Goal: Transaction & Acquisition: Purchase product/service

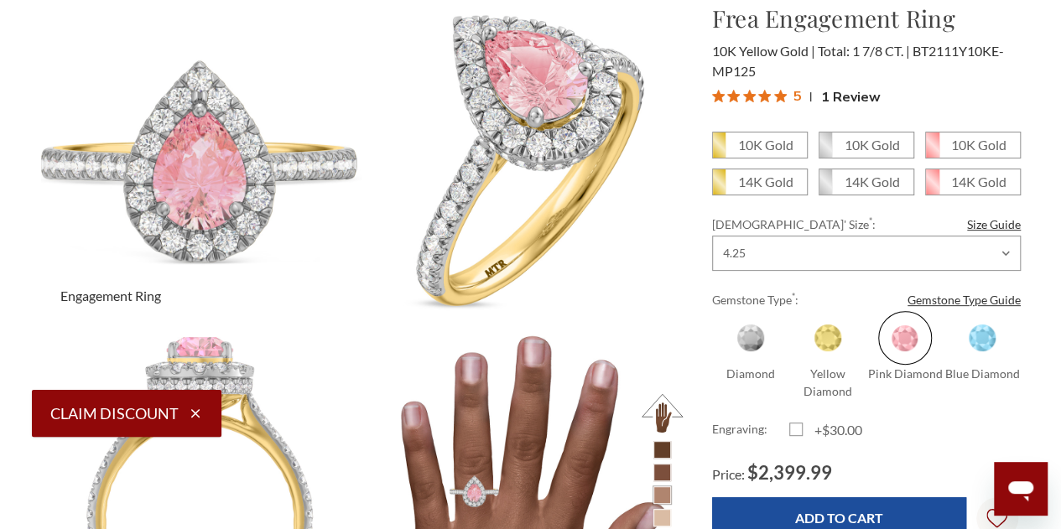
scroll to position [174, 0]
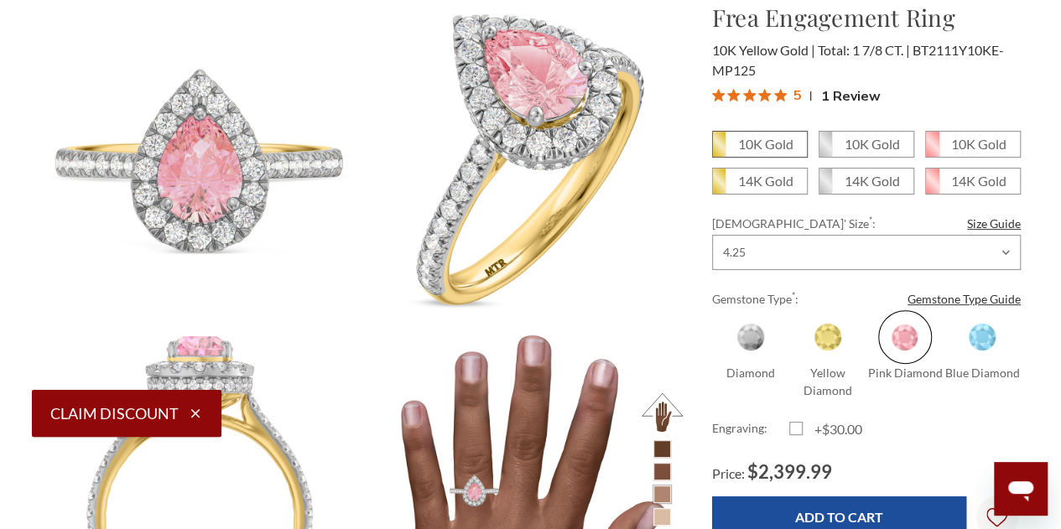
click at [747, 145] on em "10K Gold" at bounding box center [765, 144] width 55 height 16
click at [720, 150] on input "10K Gold" at bounding box center [719, 150] width 1 height 1
radio input "true"
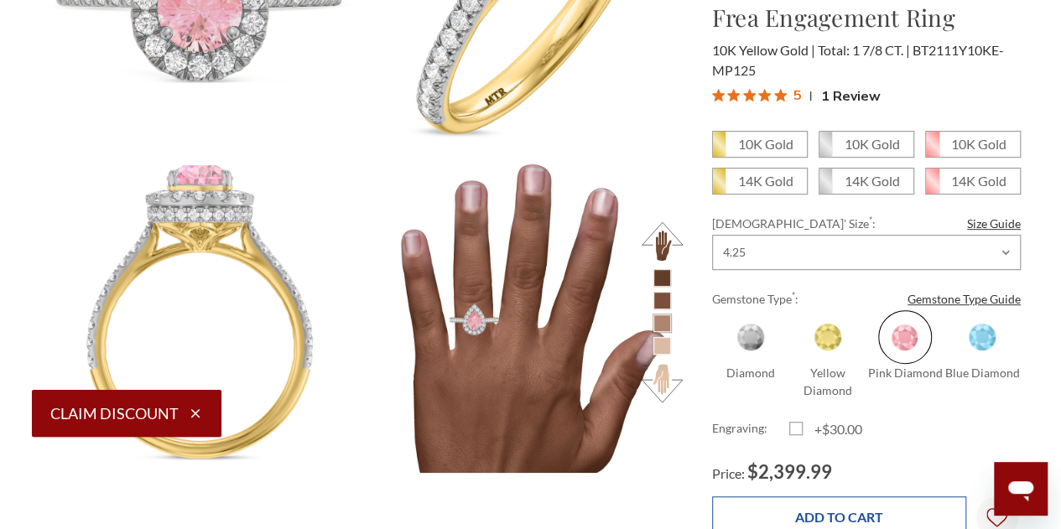
click at [796, 516] on input "Add to Cart" at bounding box center [839, 516] width 254 height 41
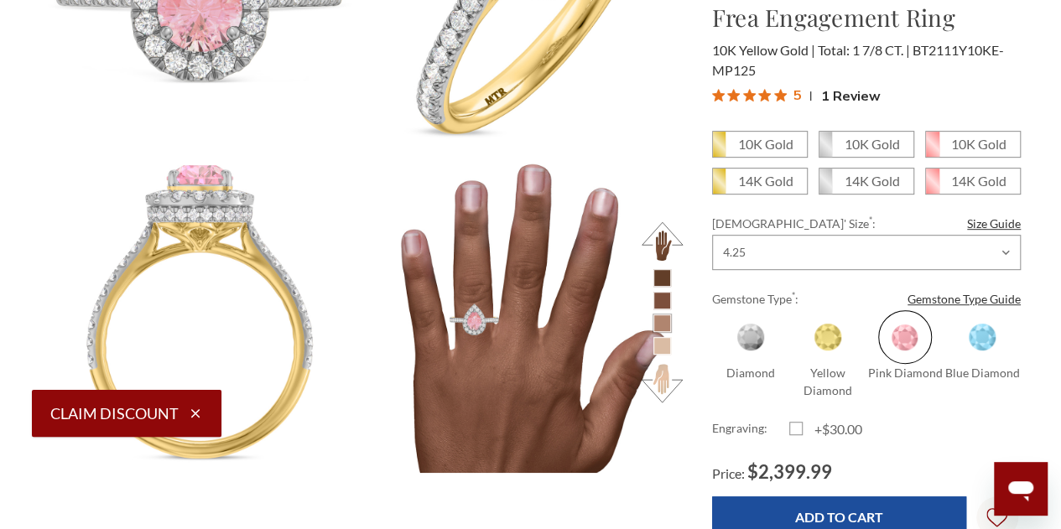
click at [902, 329] on span at bounding box center [905, 337] width 54 height 54
click at [874, 392] on input "Pink Diamond" at bounding box center [873, 392] width 1 height 1
click at [902, 329] on span at bounding box center [905, 337] width 54 height 54
click at [874, 392] on input "Pink Diamond" at bounding box center [873, 392] width 1 height 1
click at [902, 329] on span at bounding box center [905, 337] width 54 height 54
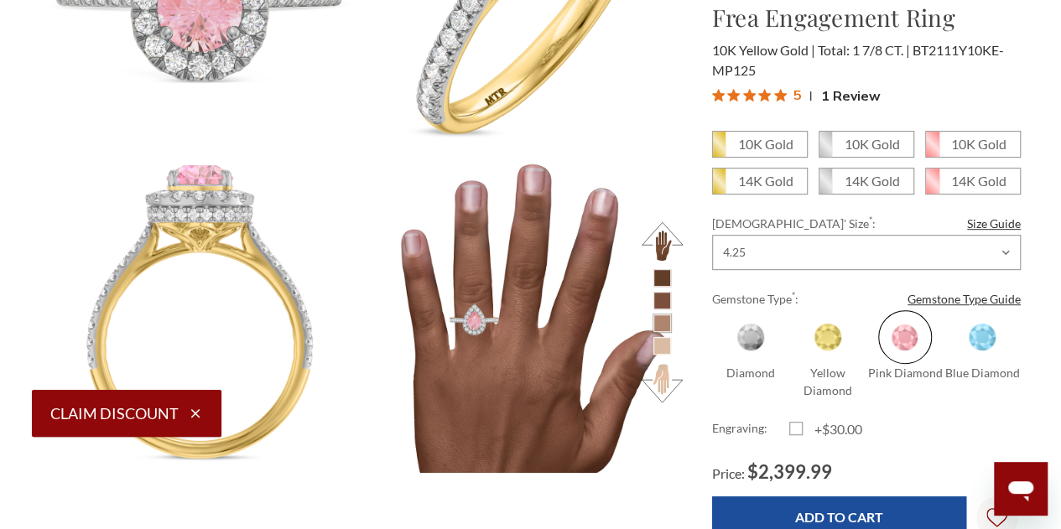
click at [874, 392] on input "Pink Diamond" at bounding box center [873, 392] width 1 height 1
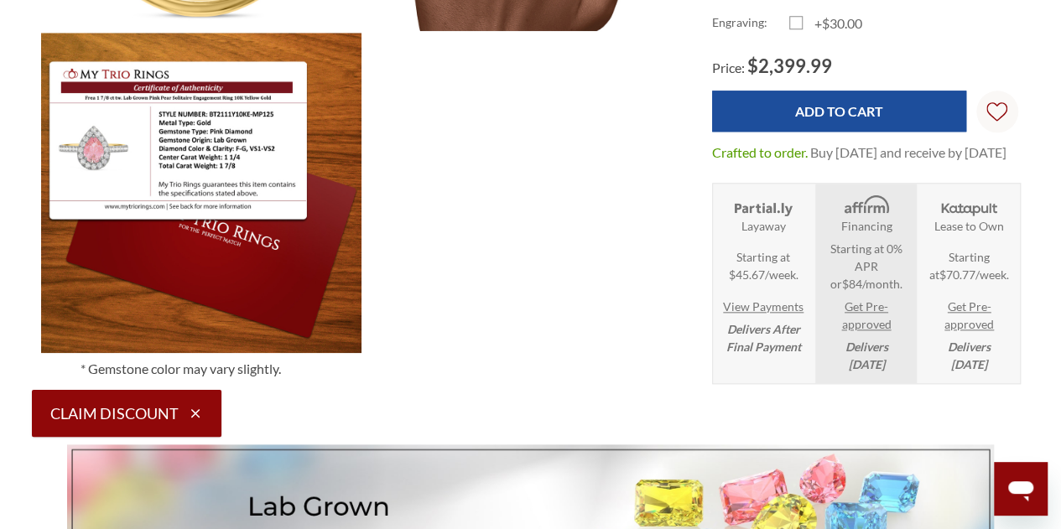
scroll to position [783, 0]
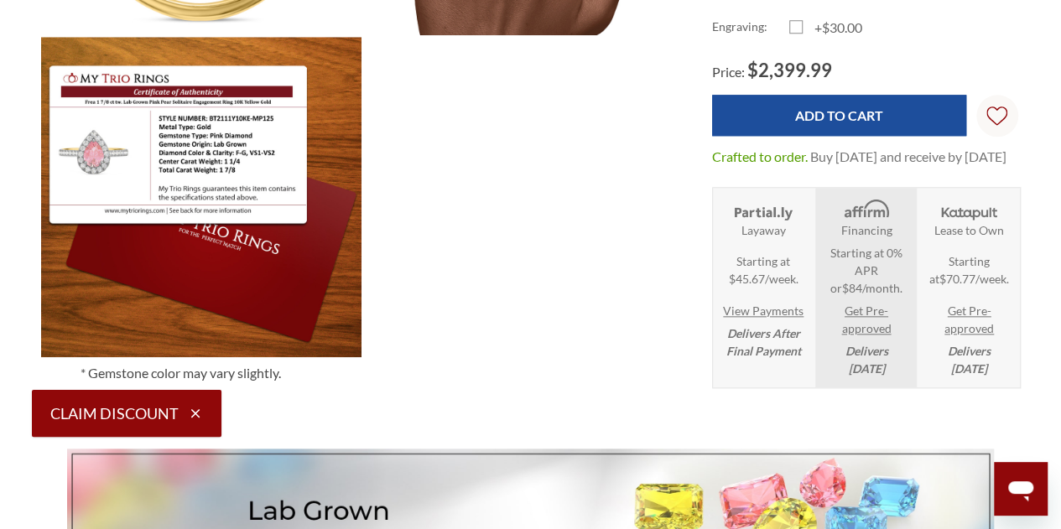
click at [756, 315] on link "View Payments" at bounding box center [763, 311] width 81 height 18
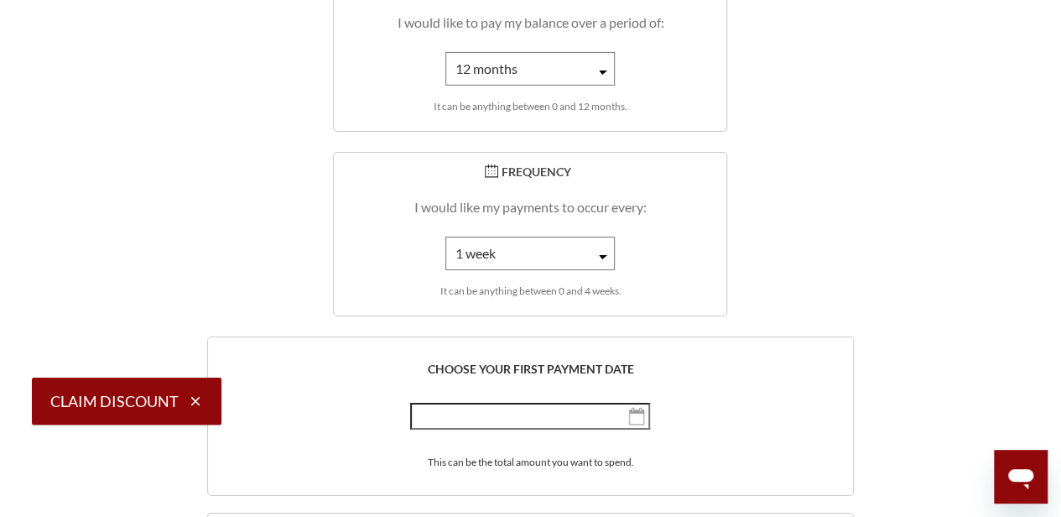
scroll to position [2734, 0]
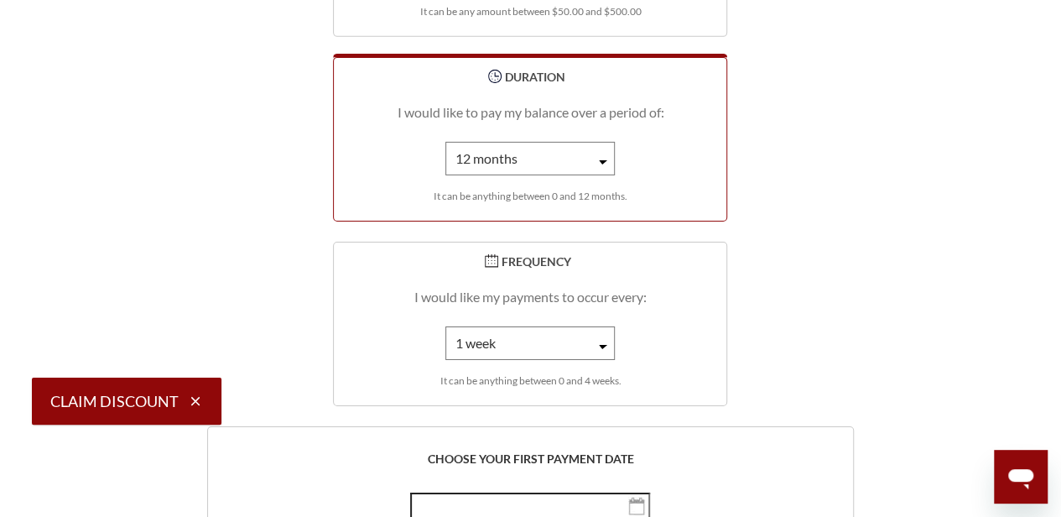
click at [588, 149] on select "1 month 2 months 3 months 4 months 5 months 6 months 7 months 8 months 9 months…" at bounding box center [529, 159] width 169 height 34
click at [445, 142] on select "1 month 2 months 3 months 4 months 5 months 6 months 7 months 8 months 9 months…" at bounding box center [529, 159] width 169 height 34
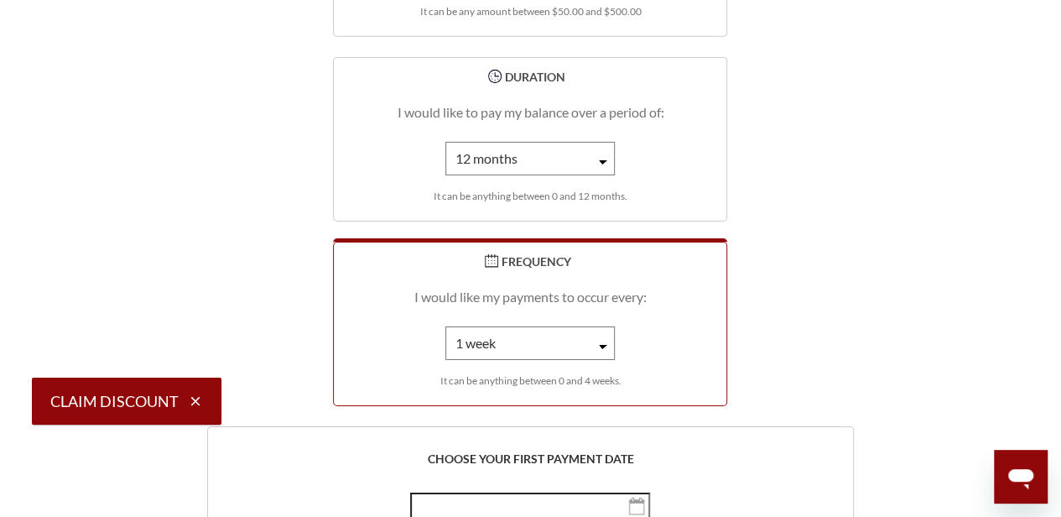
click at [602, 333] on select "1 week 2 weeks 3 weeks 4 weeks" at bounding box center [529, 343] width 169 height 34
select select "2"
click at [445, 326] on select "1 week 2 weeks 3 weeks 4 weeks" at bounding box center [529, 343] width 169 height 34
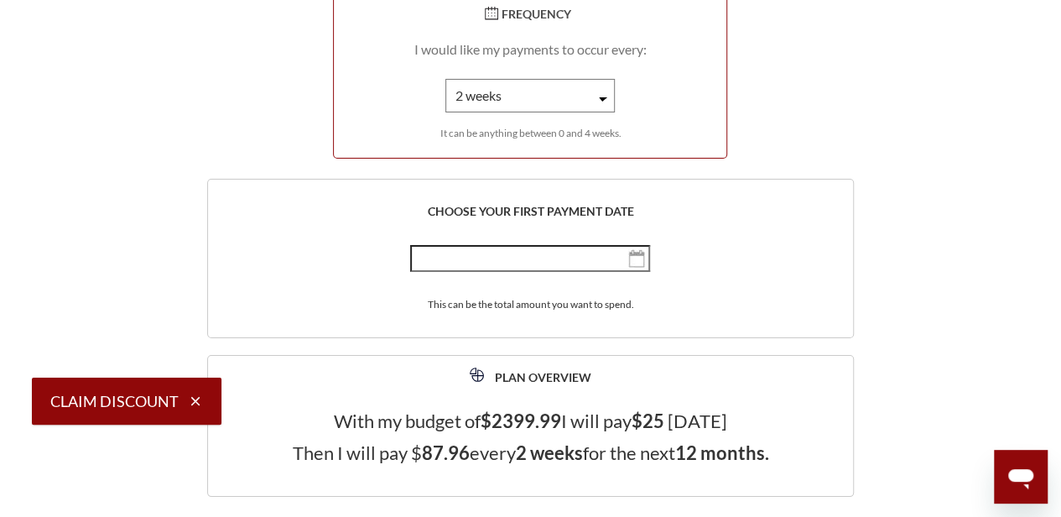
scroll to position [2988, 0]
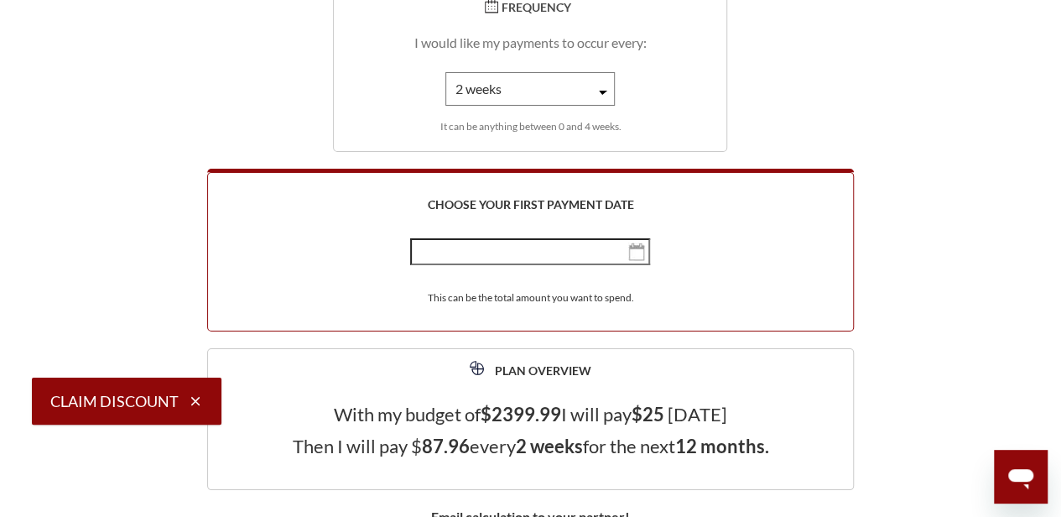
click at [637, 242] on img "button" at bounding box center [636, 251] width 17 height 18
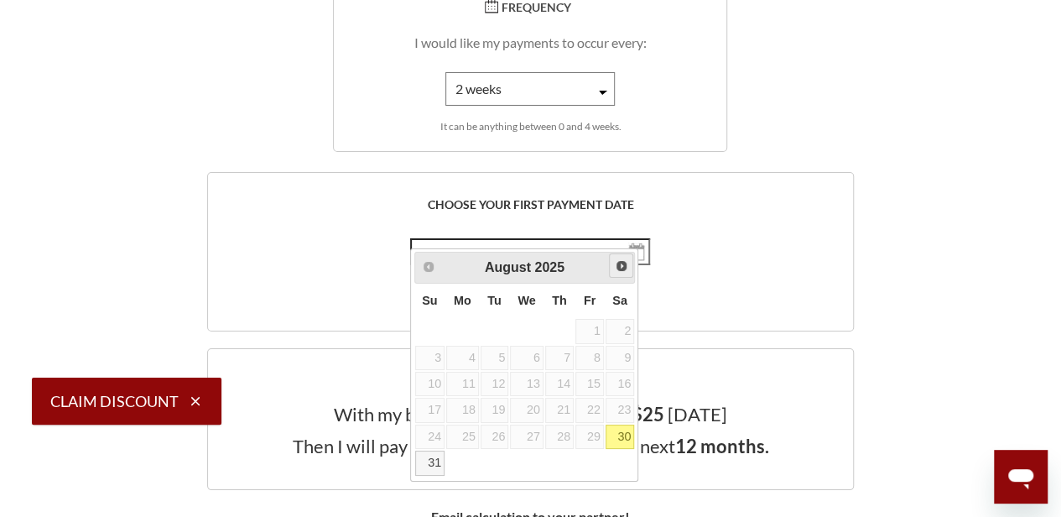
click at [621, 268] on span "Next" at bounding box center [621, 265] width 13 height 13
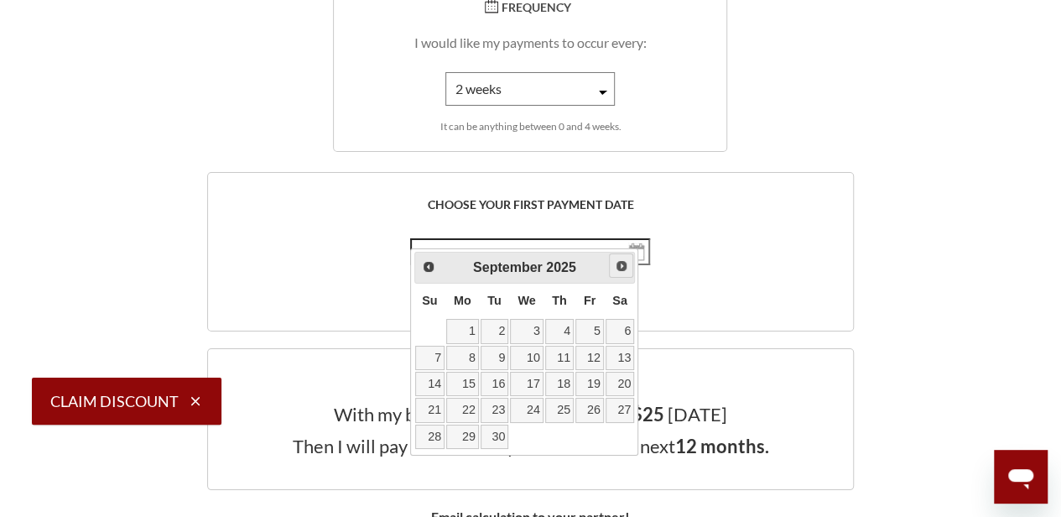
click at [621, 268] on span "Next" at bounding box center [621, 265] width 13 height 13
click at [625, 268] on span "Next" at bounding box center [621, 265] width 13 height 13
click at [429, 266] on span "Prev" at bounding box center [427, 265] width 13 height 13
click at [594, 432] on link "31" at bounding box center [589, 436] width 29 height 24
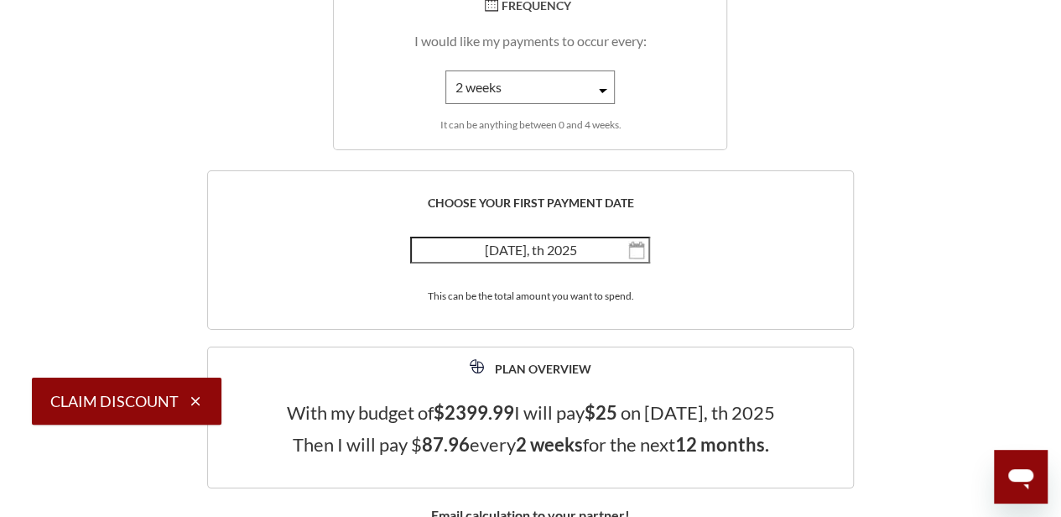
scroll to position [2987, 0]
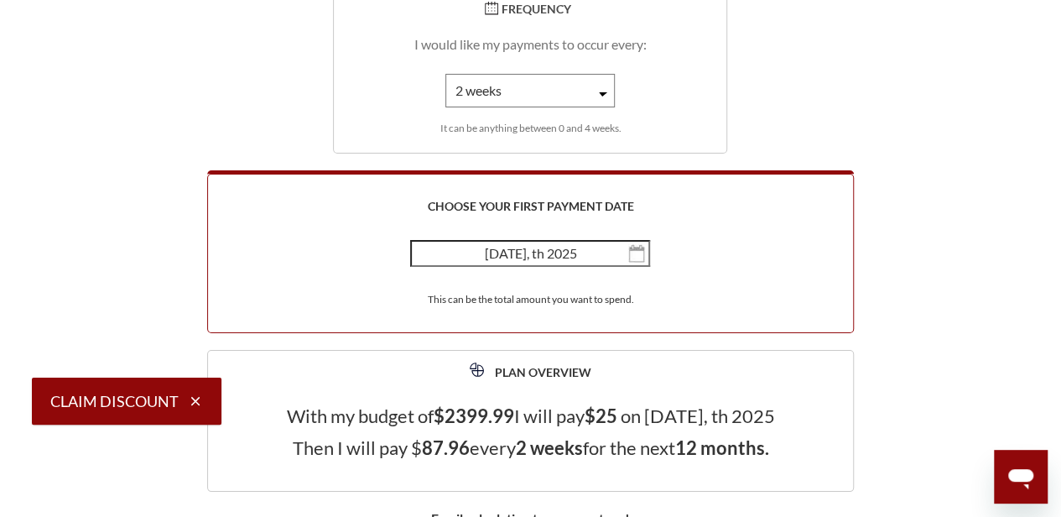
click at [628, 244] on img "button" at bounding box center [636, 253] width 17 height 18
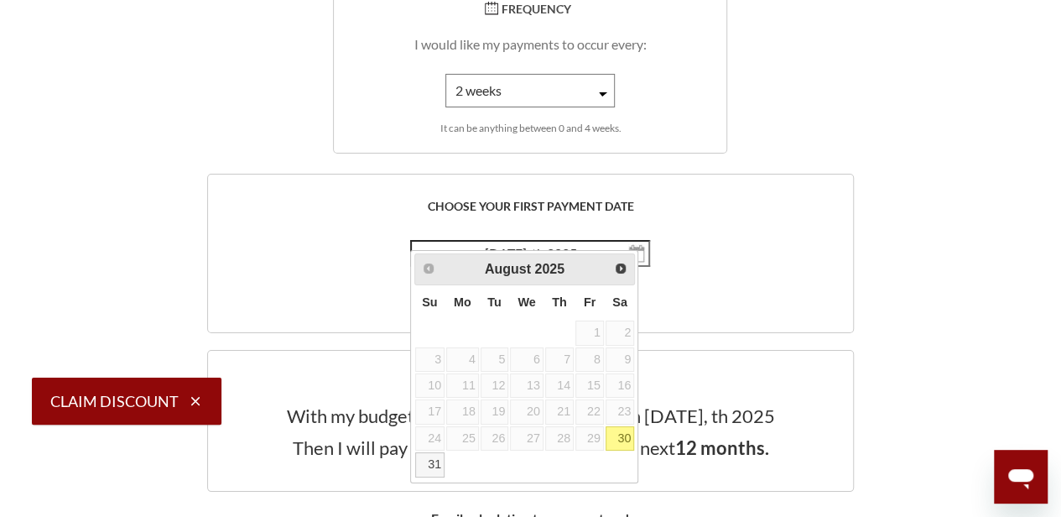
click at [592, 382] on table "Su Mo Tu We Th Fr Sa 1 2 3 4 5 6 7 8 9 10 11 12 13 14 15 16 17 18 19 20 21 22 2…" at bounding box center [524, 381] width 221 height 193
click at [623, 267] on span "Next" at bounding box center [621, 267] width 13 height 13
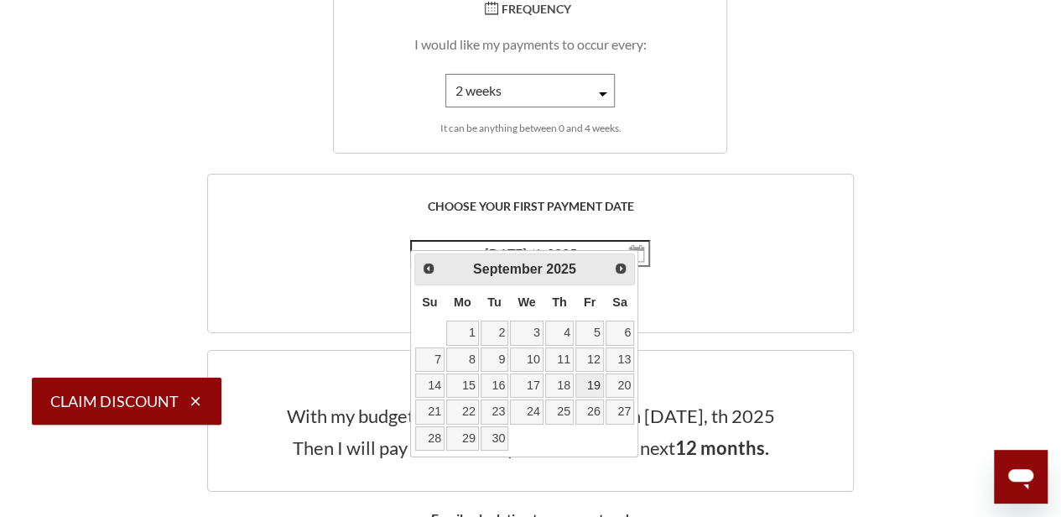
click at [595, 373] on link "19" at bounding box center [589, 385] width 29 height 24
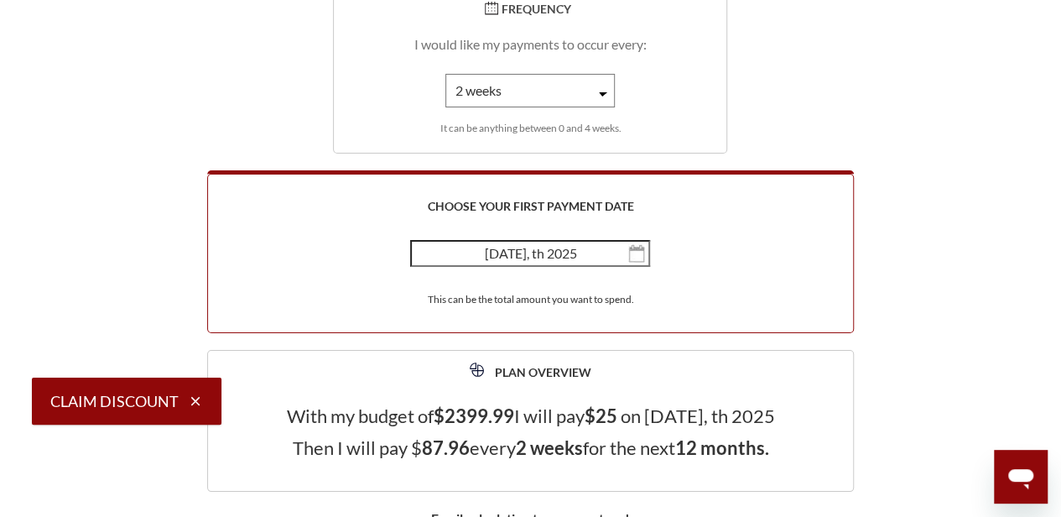
click at [638, 244] on img "button" at bounding box center [636, 253] width 17 height 18
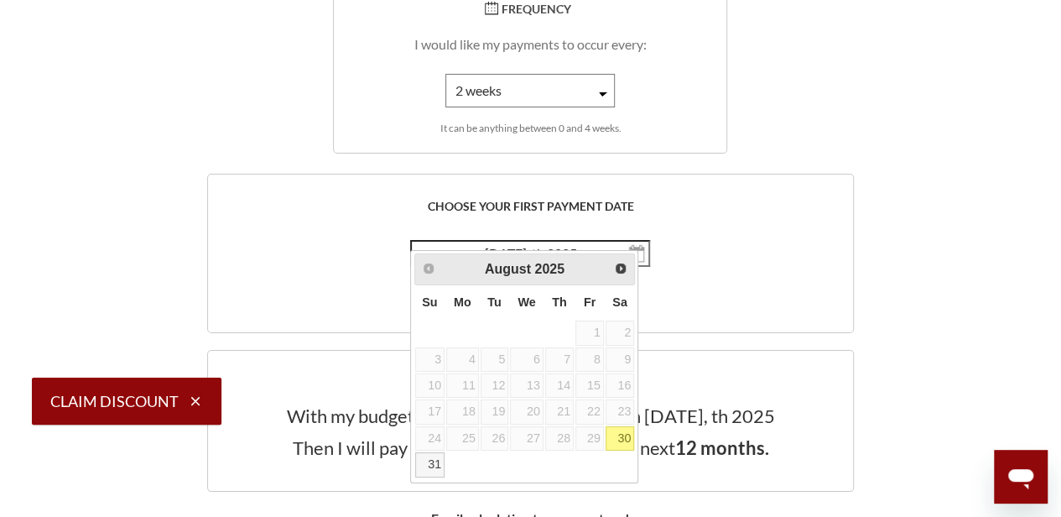
click at [617, 430] on link "30" at bounding box center [620, 438] width 29 height 24
type input "August 30, th 2025"
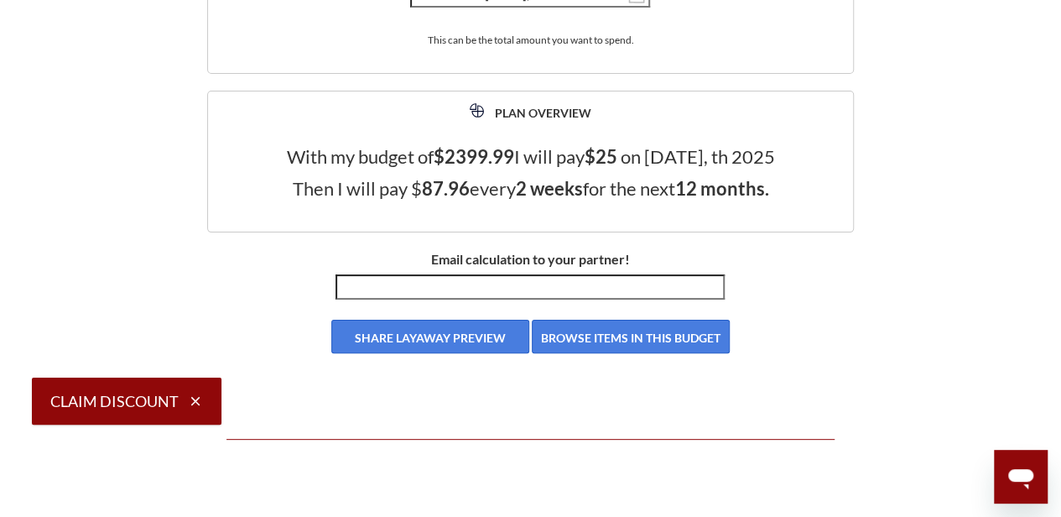
scroll to position [3278, 0]
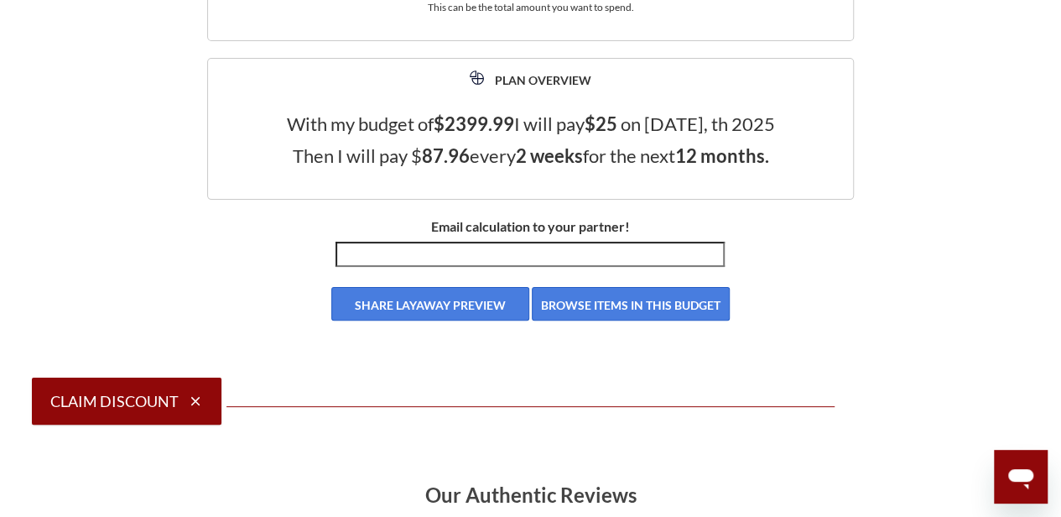
click at [572, 313] on button "BROWSE ITEMS IN THIS BUDGET" at bounding box center [631, 304] width 198 height 34
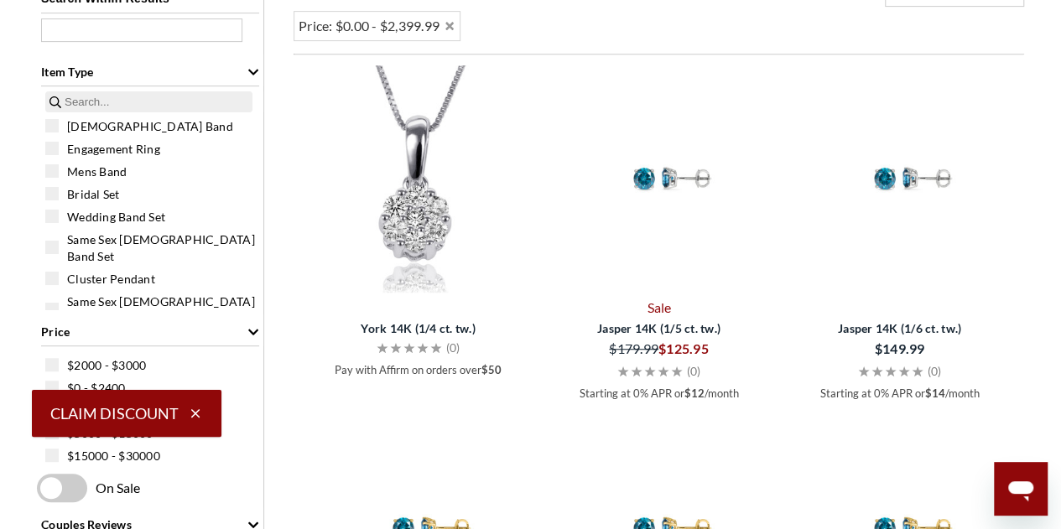
scroll to position [376, 0]
click at [122, 142] on span "Engagement Ring" at bounding box center [113, 148] width 93 height 17
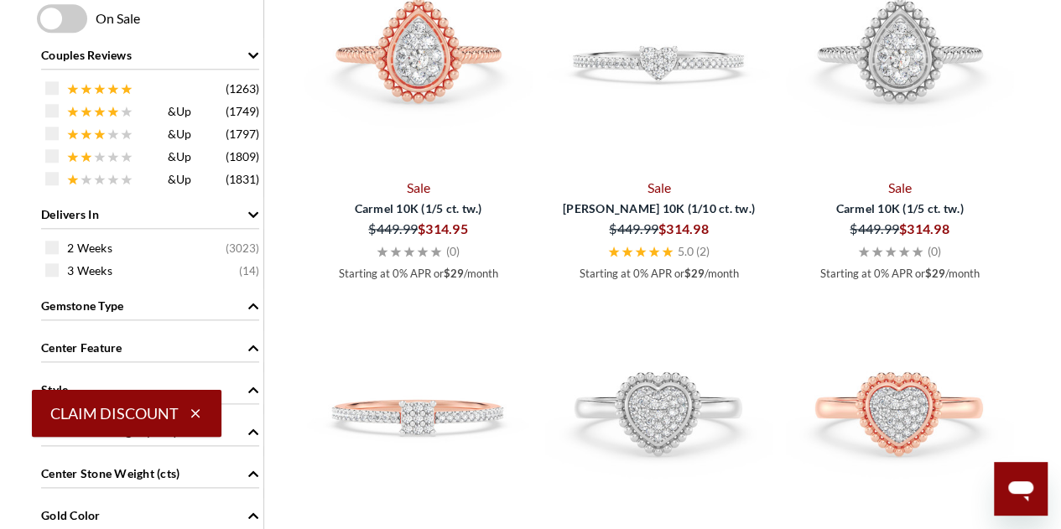
scroll to position [845, 0]
click at [107, 88] on icon at bounding box center [113, 88] width 12 height 12
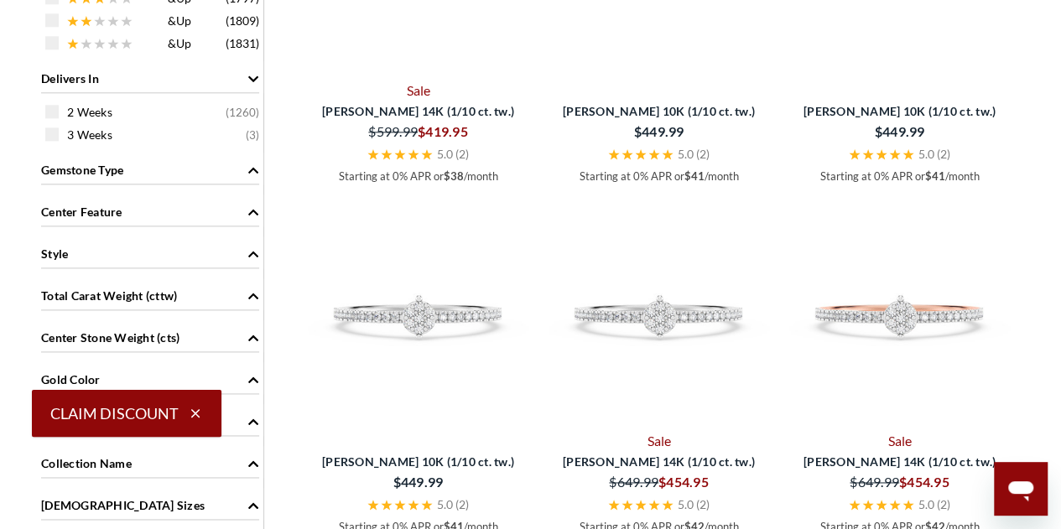
scroll to position [979, 0]
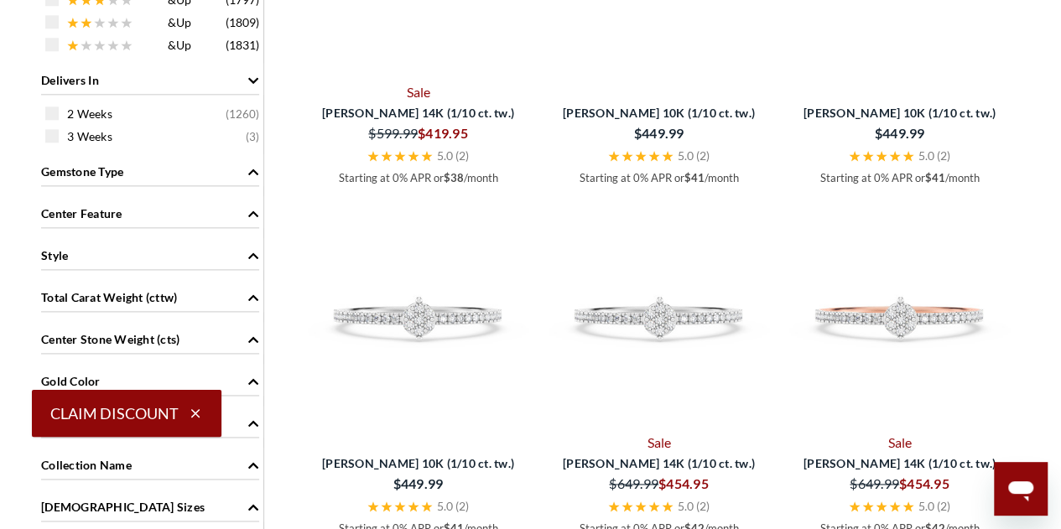
click at [158, 259] on div "Style" at bounding box center [150, 254] width 218 height 32
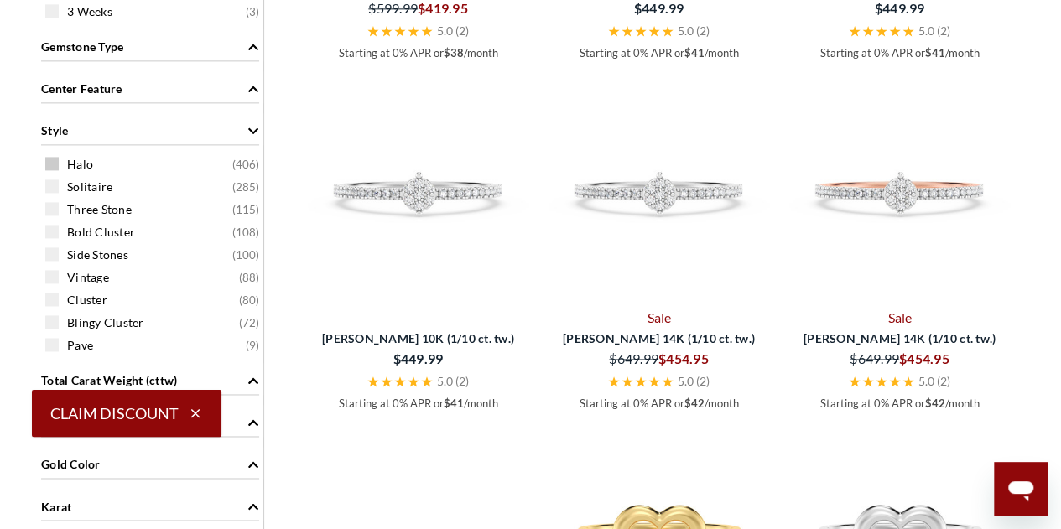
scroll to position [1123, 0]
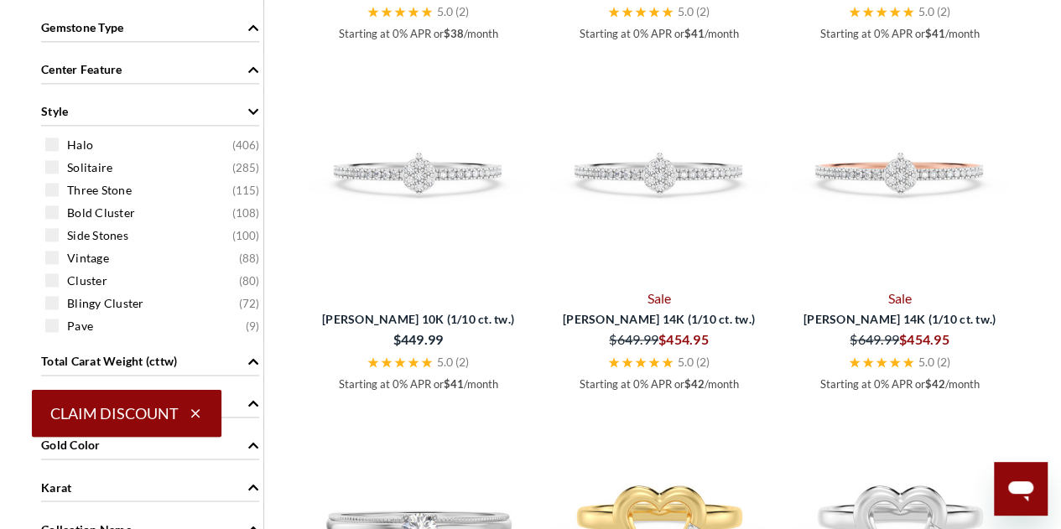
click at [250, 110] on icon "Style" at bounding box center [253, 112] width 12 height 12
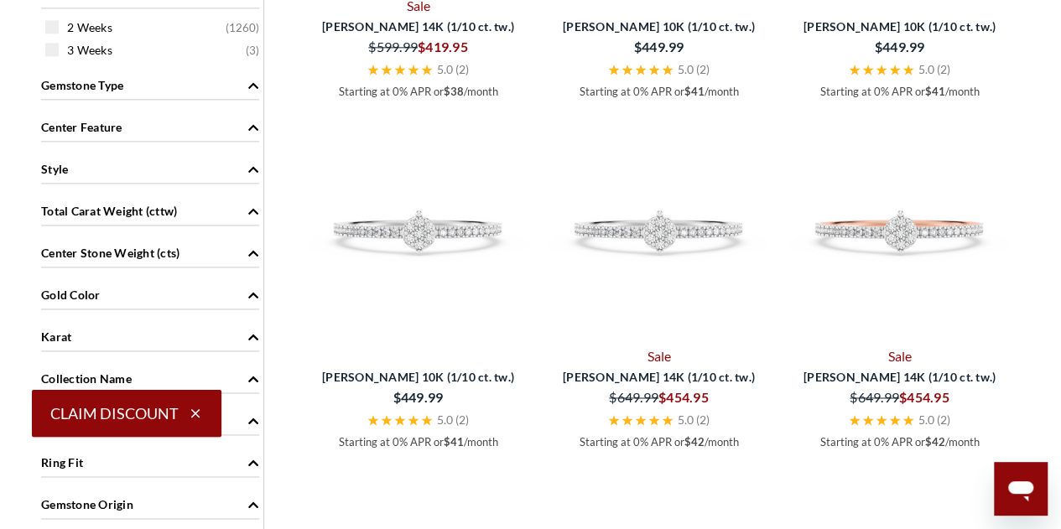
scroll to position [1064, 0]
click at [149, 91] on div "Gemstone Type" at bounding box center [150, 85] width 218 height 32
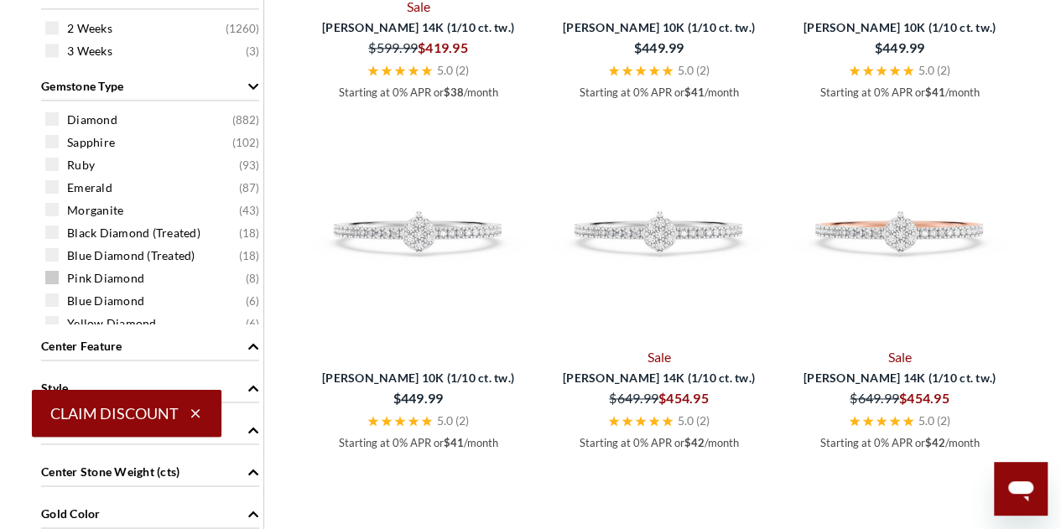
click at [60, 274] on div "Pink Diamond ( 8 )" at bounding box center [154, 277] width 218 height 18
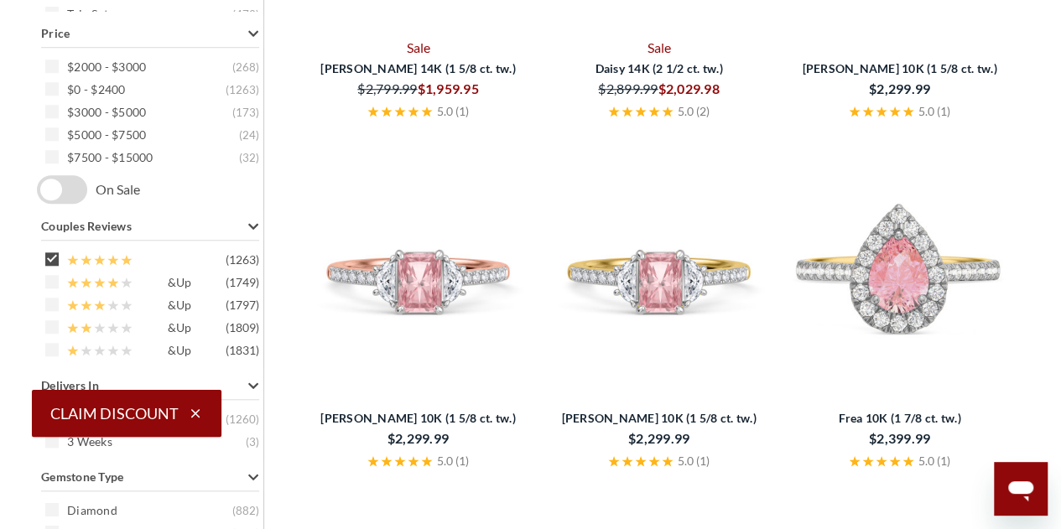
scroll to position [684, 0]
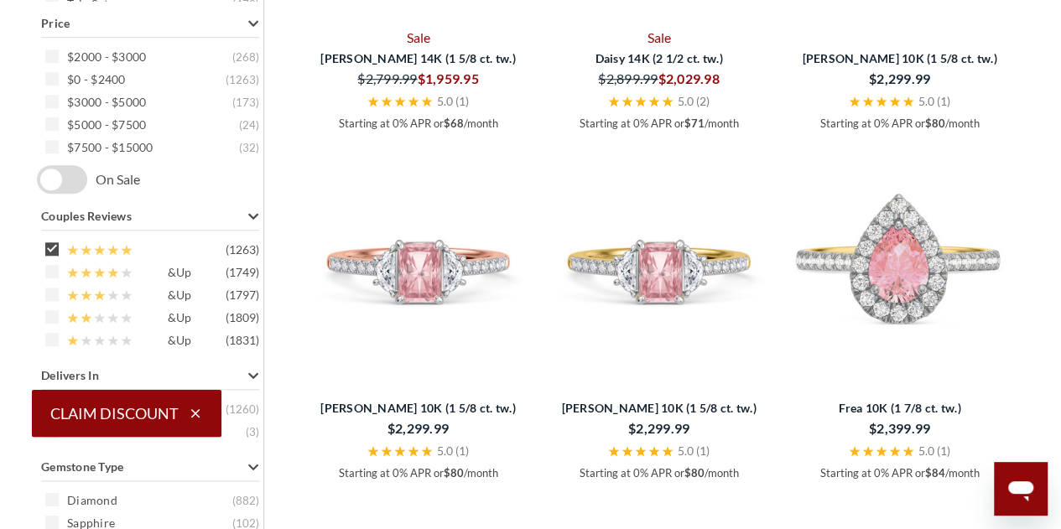
click at [912, 247] on div "Sale Aurel 14K (1 5/8 ct. tw.) $1,959.95 $2,799.99 5.0 ( 1 ) Starting at 0% APR…" at bounding box center [663, 314] width 722 height 1042
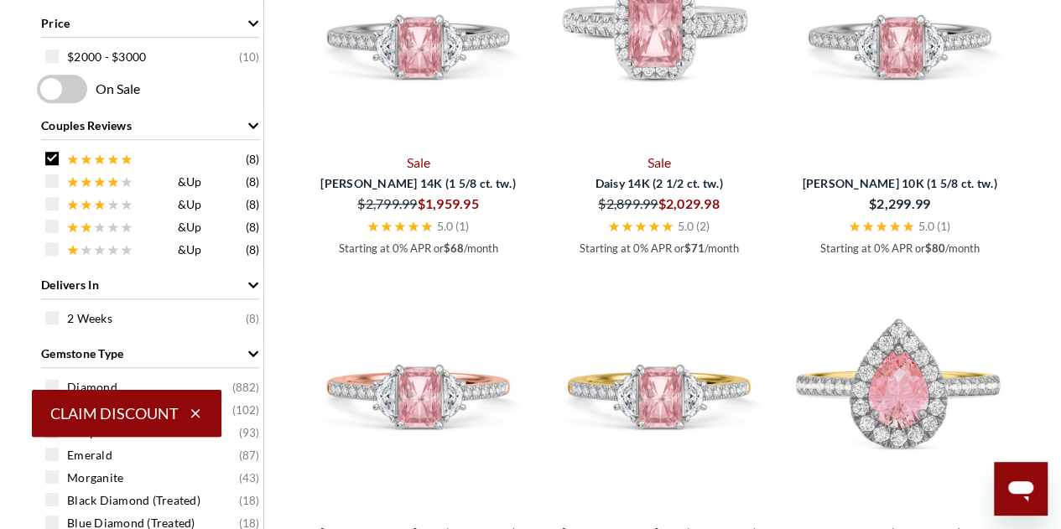
scroll to position [538, 0]
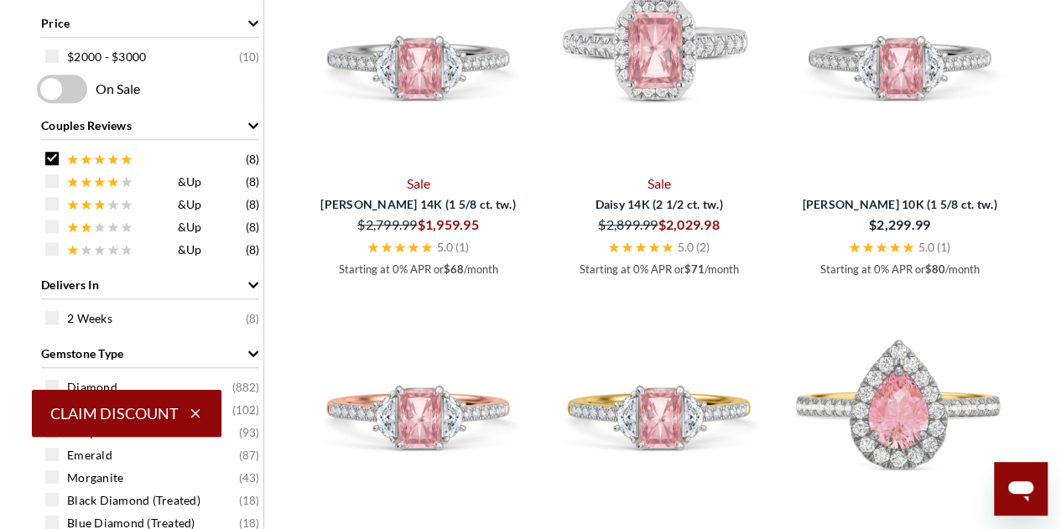
click at [884, 425] on img at bounding box center [899, 404] width 227 height 227
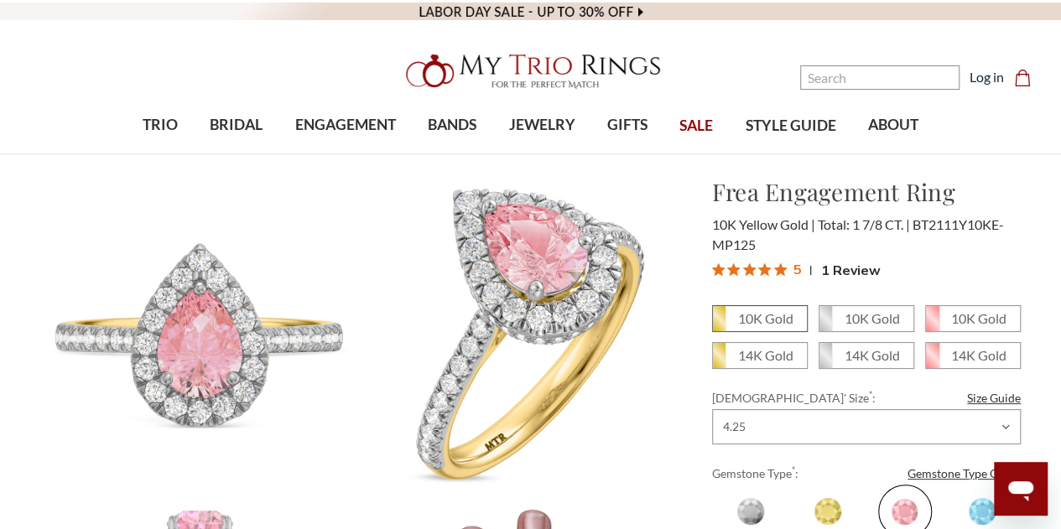
click at [745, 322] on em "10K Gold" at bounding box center [765, 318] width 55 height 16
click at [720, 325] on input "10K Gold" at bounding box center [719, 325] width 1 height 1
radio input "true"
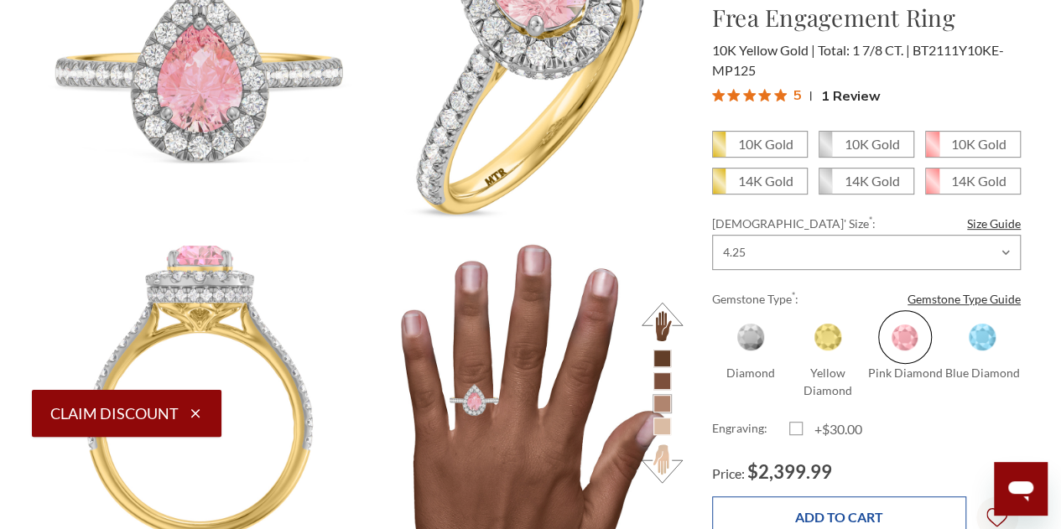
click at [819, 509] on input "Add to Cart" at bounding box center [839, 516] width 254 height 41
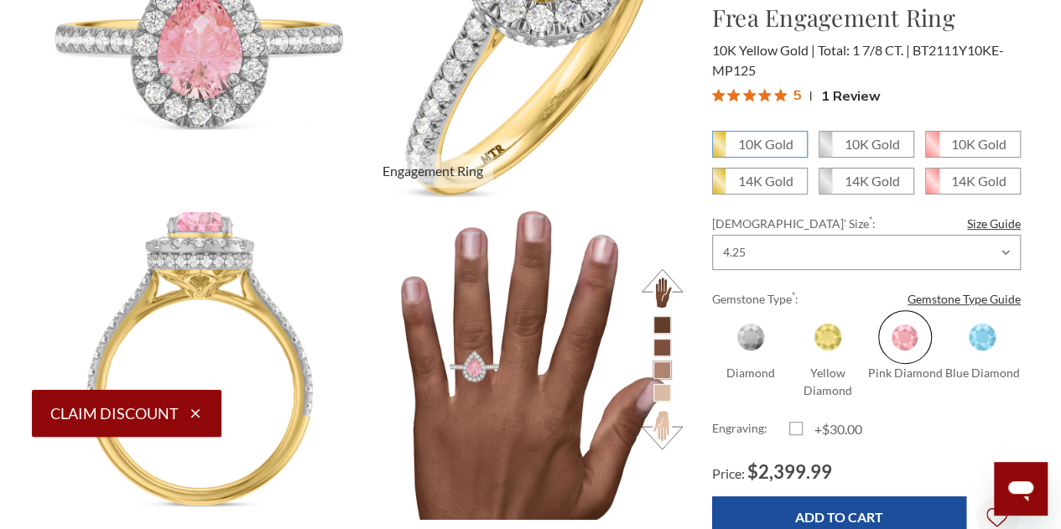
scroll to position [299, 0]
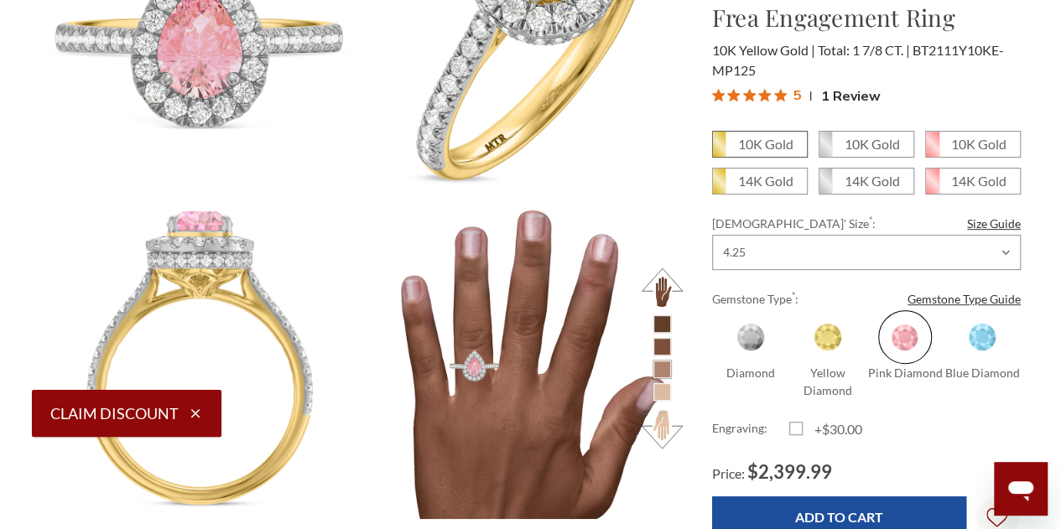
click at [716, 143] on icon at bounding box center [719, 144] width 13 height 25
click at [719, 150] on input "10K Gold" at bounding box center [719, 150] width 1 height 1
radio input "true"
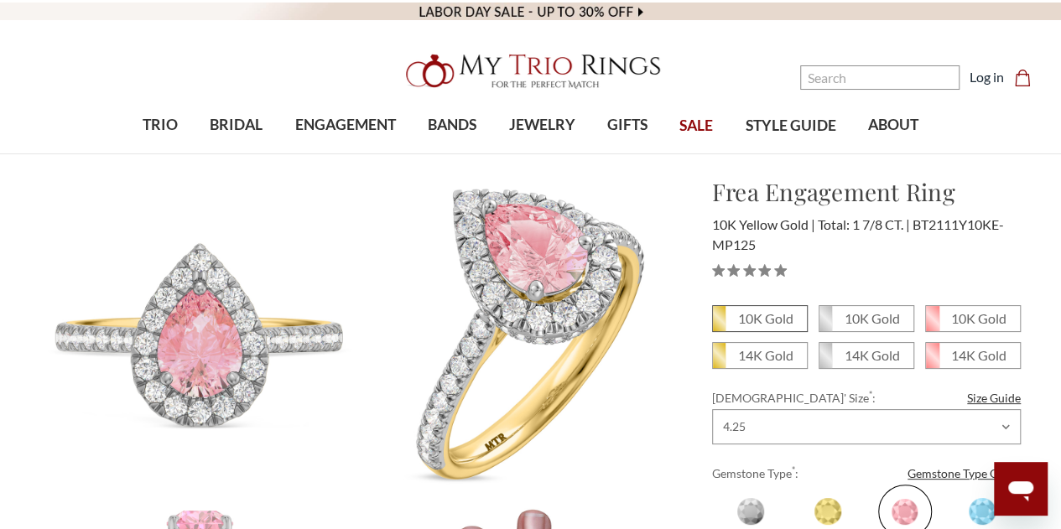
click at [716, 315] on icon at bounding box center [719, 318] width 13 height 25
click at [719, 325] on input "10K Gold" at bounding box center [719, 325] width 1 height 1
radio input "true"
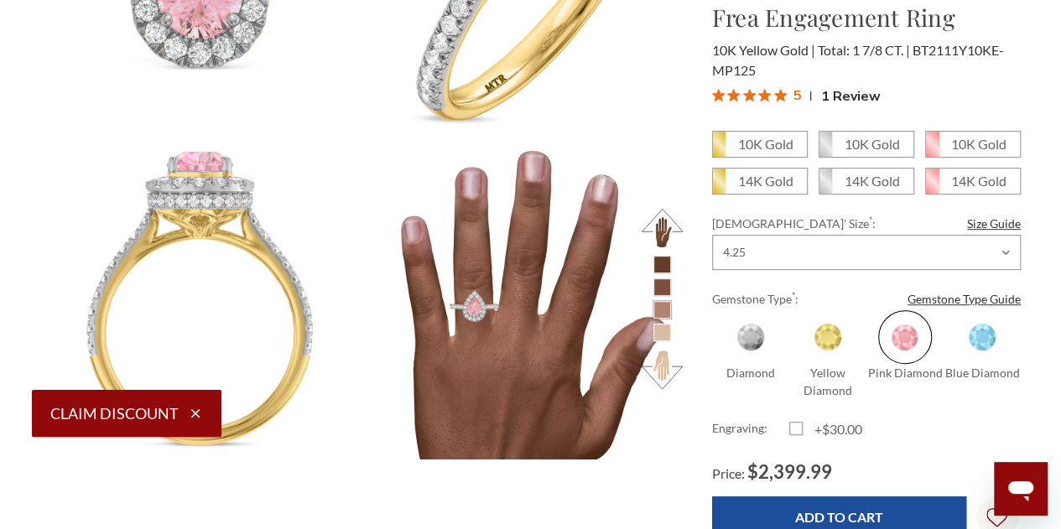
scroll to position [416, 0]
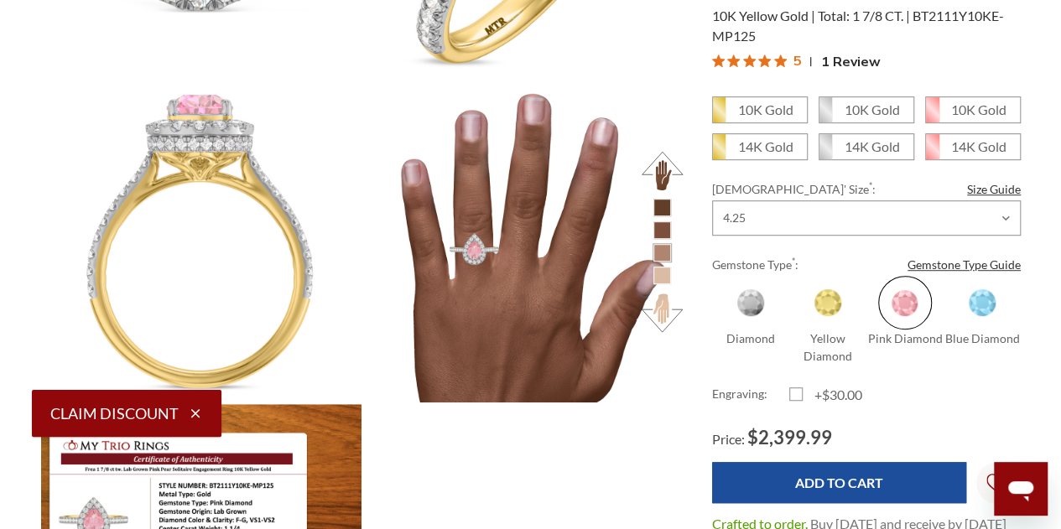
click at [792, 385] on label "+$30.00" at bounding box center [827, 395] width 77 height 20
click at [796, 398] on input "+$30.00" at bounding box center [796, 398] width 1 height 1
checkbox input "true"
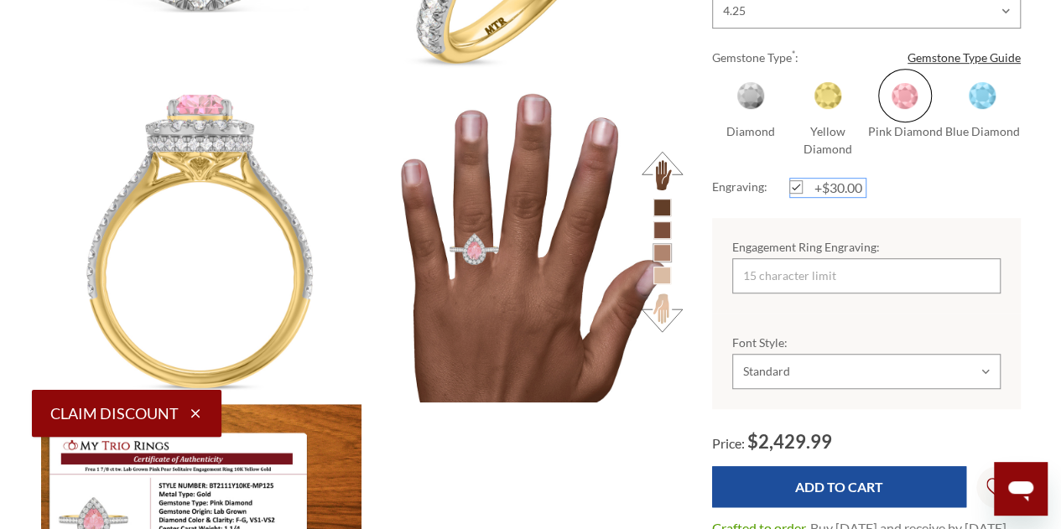
scroll to position [0, 0]
click at [800, 273] on input "Engagement Ring Engraving:" at bounding box center [866, 275] width 268 height 35
type input "infinity"
click at [754, 368] on select "Choose Options Standard Cursive" at bounding box center [866, 371] width 268 height 35
select select "21324944"
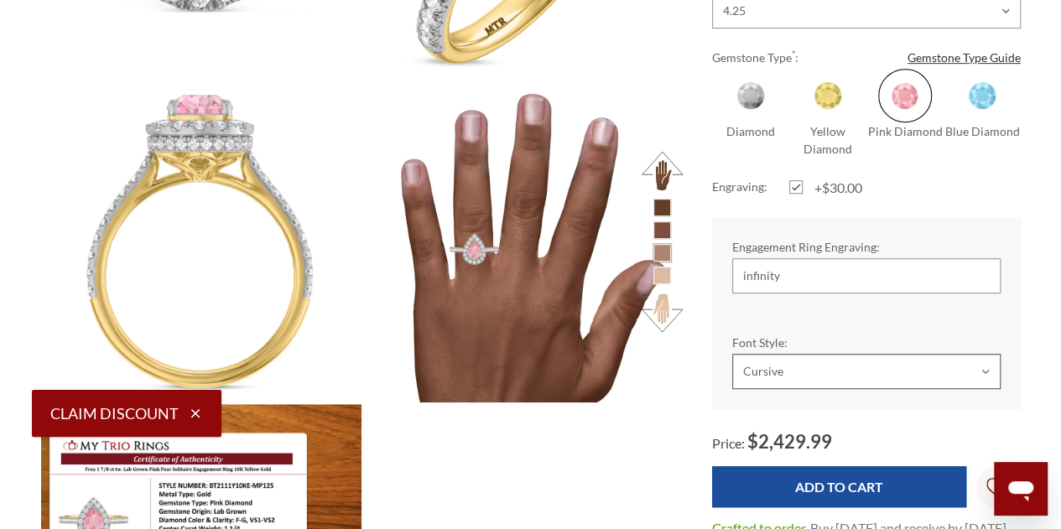
click at [732, 354] on select "Choose Options Standard Cursive" at bounding box center [866, 371] width 268 height 35
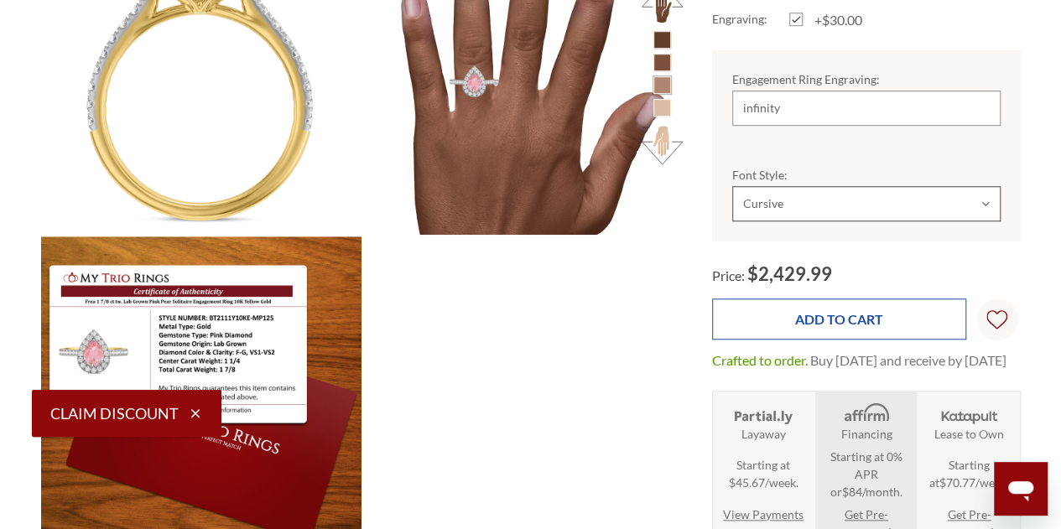
scroll to position [632, 967]
click at [832, 325] on input "Add to Cart" at bounding box center [839, 319] width 254 height 41
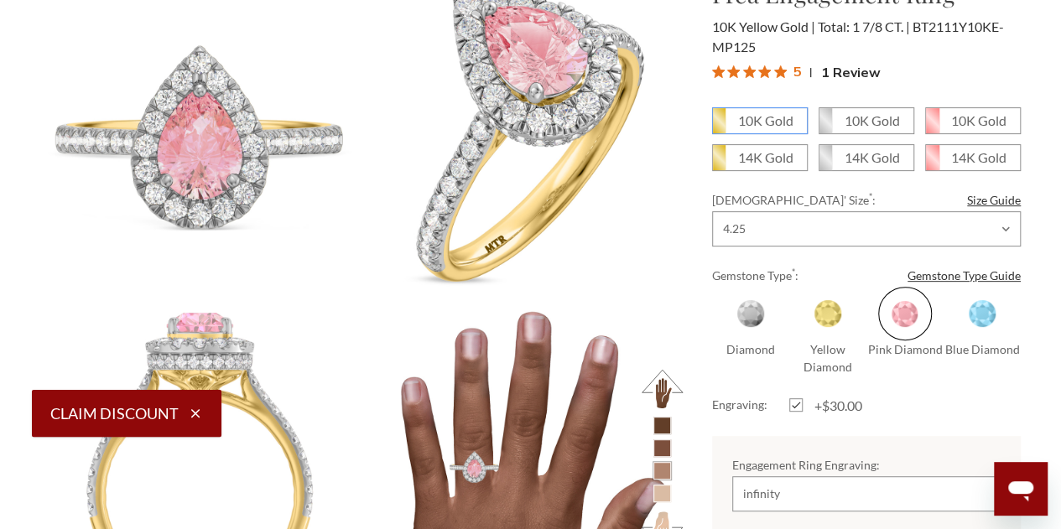
scroll to position [196, 0]
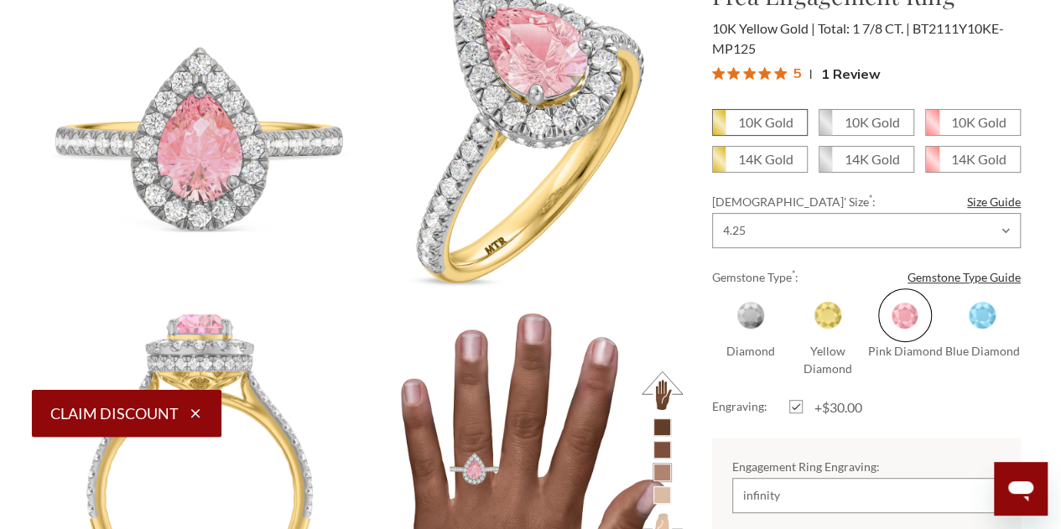
drag, startPoint x: 647, startPoint y: 228, endPoint x: 781, endPoint y: 125, distance: 168.6
click at [781, 125] on em "10K Gold" at bounding box center [765, 122] width 55 height 16
click at [720, 128] on input "10K Gold" at bounding box center [719, 128] width 1 height 1
radio input "true"
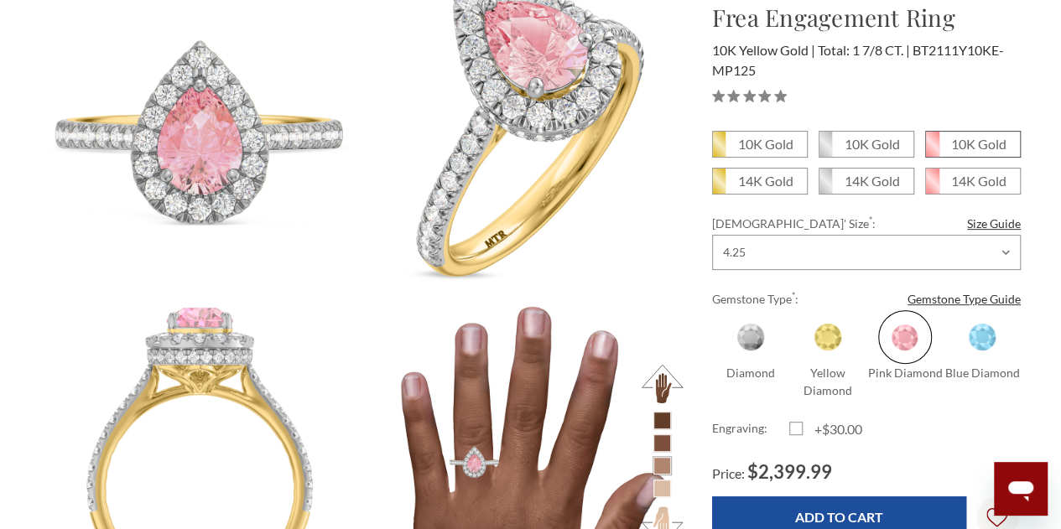
click at [952, 139] on em "10K Gold" at bounding box center [978, 144] width 55 height 16
click at [933, 150] on input "10K Gold" at bounding box center [932, 150] width 1 height 1
radio input "true"
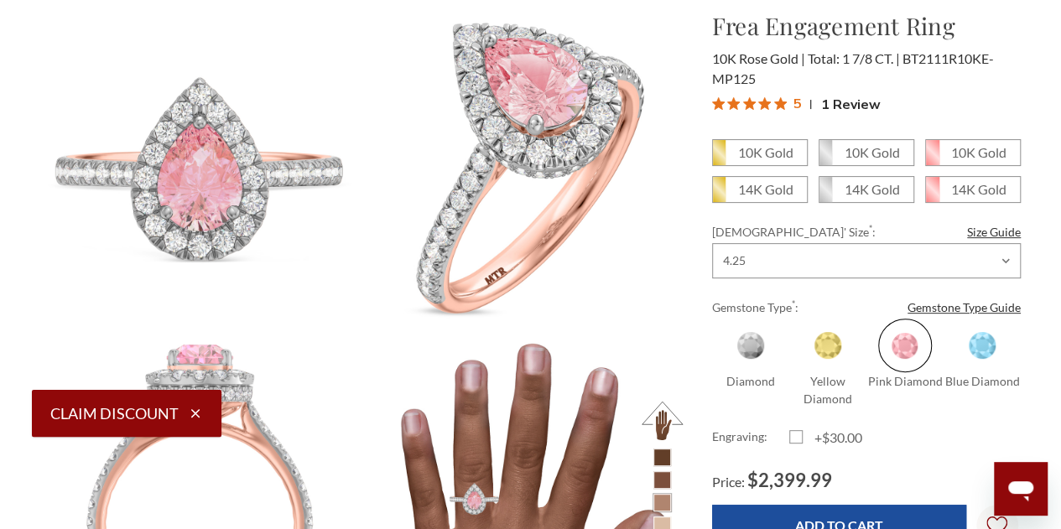
scroll to position [164, 0]
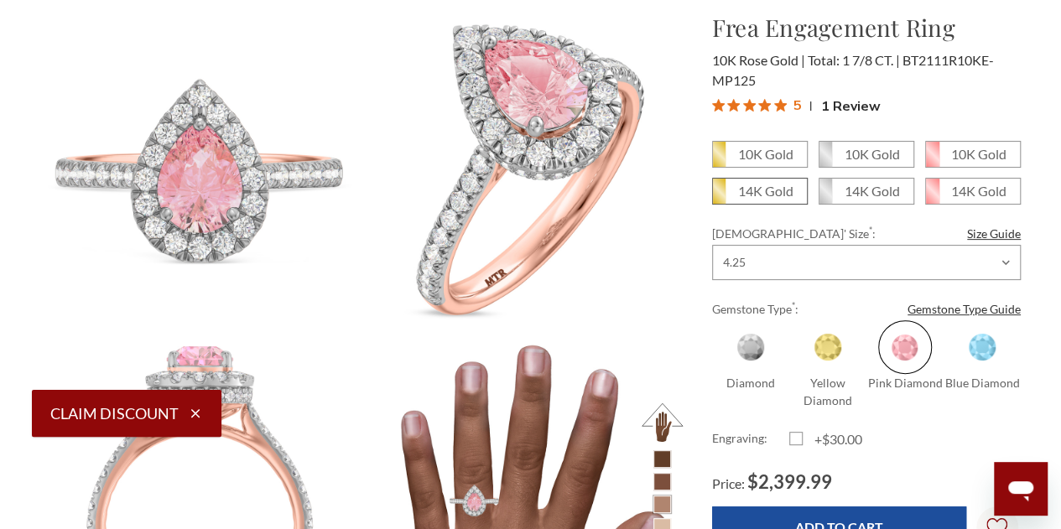
click at [767, 185] on em "14K Gold" at bounding box center [765, 191] width 55 height 16
click at [720, 197] on input "14K Gold" at bounding box center [719, 197] width 1 height 1
radio input "true"
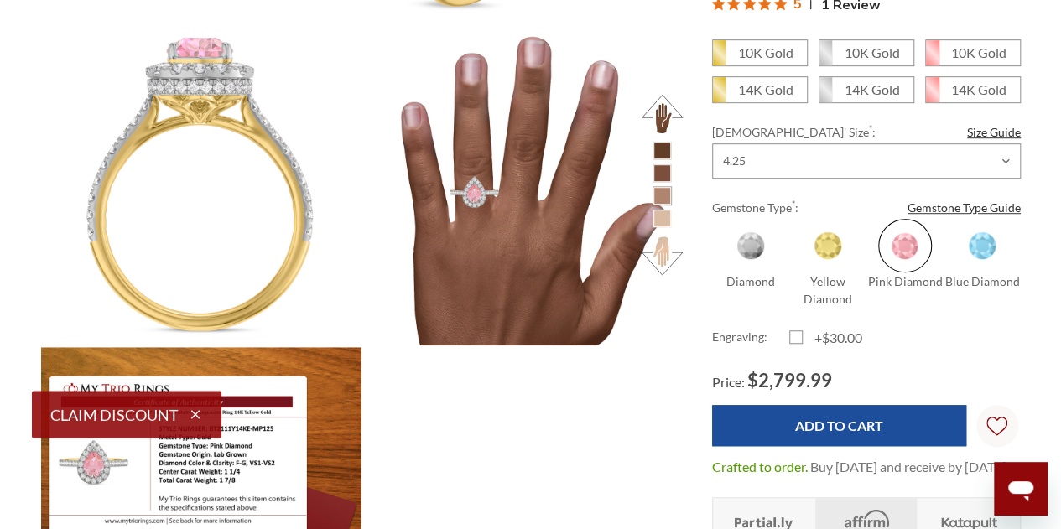
scroll to position [474, 0]
